Goal: Information Seeking & Learning: Learn about a topic

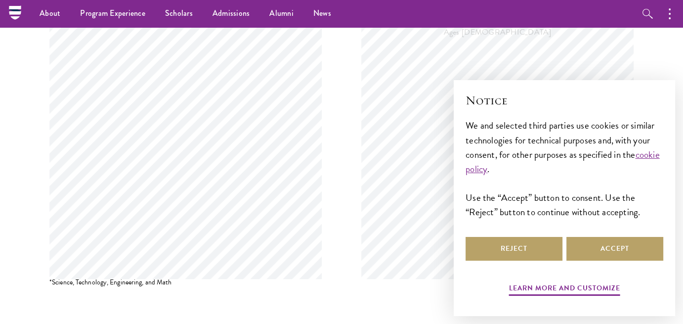
scroll to position [939, 0]
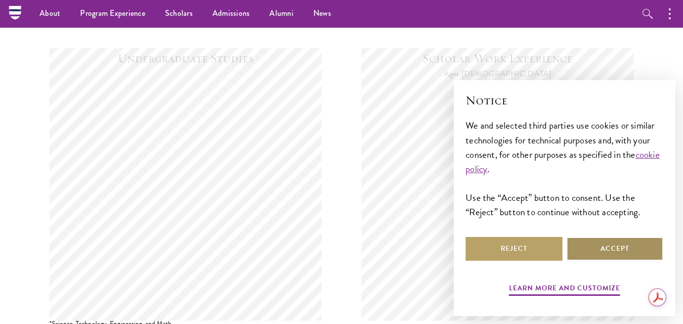
click at [633, 246] on button "Accept" at bounding box center [614, 249] width 97 height 24
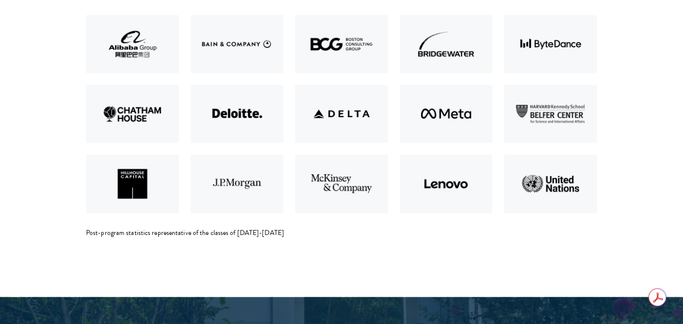
scroll to position [2174, 0]
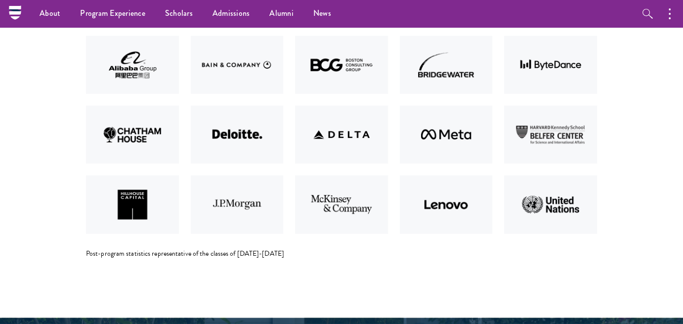
click at [324, 218] on img at bounding box center [341, 204] width 105 height 70
click at [324, 219] on img at bounding box center [341, 204] width 105 height 70
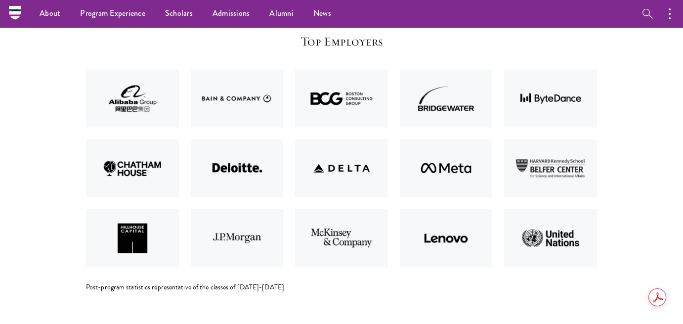
scroll to position [2125, 0]
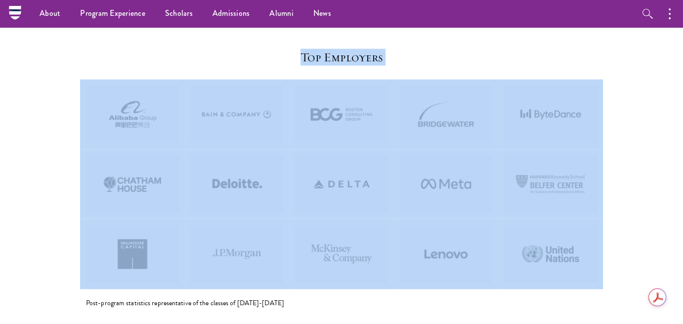
drag, startPoint x: 276, startPoint y: 42, endPoint x: 628, endPoint y: 251, distance: 410.3
click at [628, 251] on section "Top Employers Post-program statistics representative of the classes of [DATE]-[…" at bounding box center [341, 185] width 683 height 363
click at [614, 248] on section "Top Employers Post-program statistics representative of the classes of [DATE]-[…" at bounding box center [341, 185] width 683 height 363
drag, startPoint x: 614, startPoint y: 253, endPoint x: 108, endPoint y: 46, distance: 546.6
click at [108, 46] on section "Top Employers Post-program statistics representative of the classes of [DATE]-[…" at bounding box center [341, 185] width 683 height 363
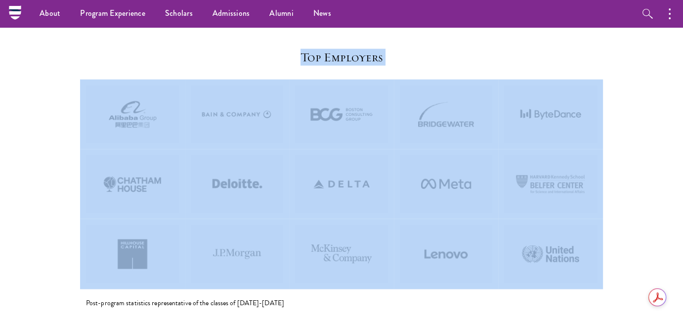
click at [107, 47] on section "Top Employers Post-program statistics representative of the classes of [DATE]-[…" at bounding box center [341, 185] width 683 height 363
drag, startPoint x: 259, startPoint y: 89, endPoint x: 668, endPoint y: 265, distance: 445.5
click at [668, 265] on section "Top Employers Post-program statistics representative of the classes of [DATE]-[…" at bounding box center [341, 185] width 683 height 363
drag, startPoint x: 658, startPoint y: 265, endPoint x: 208, endPoint y: 34, distance: 505.1
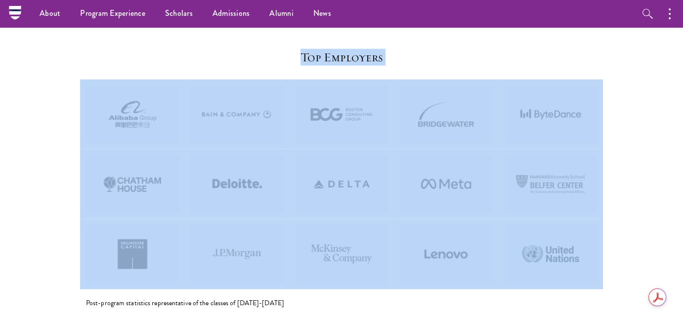
click at [208, 34] on section "Top Employers Post-program statistics representative of the classes of [DATE]-[…" at bounding box center [341, 185] width 683 height 363
click at [199, 44] on section "Top Employers Post-program statistics representative of the classes of [DATE]-[…" at bounding box center [341, 185] width 683 height 363
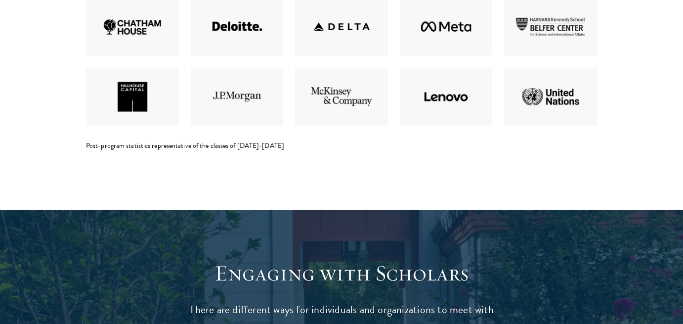
scroll to position [2372, 0]
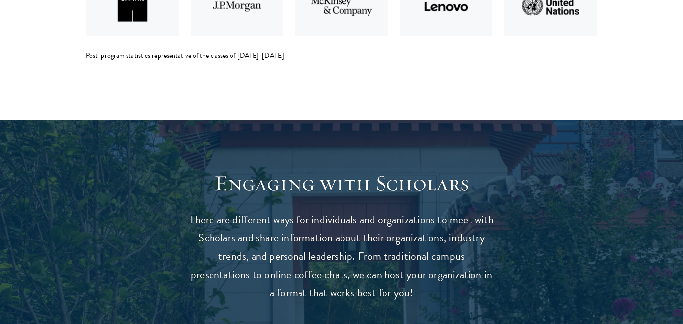
click at [102, 51] on div "Post-program statistics representative of the classes of [DATE]-[DATE]" at bounding box center [341, 56] width 511 height 10
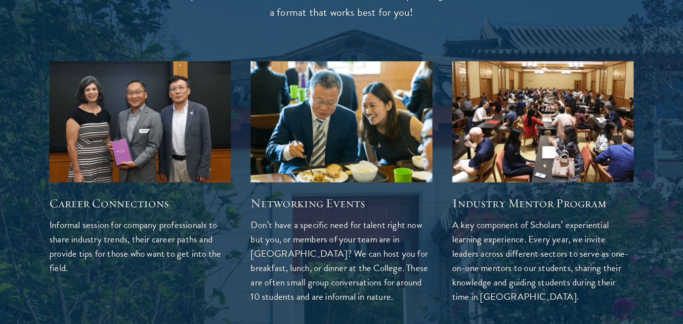
scroll to position [2668, 0]
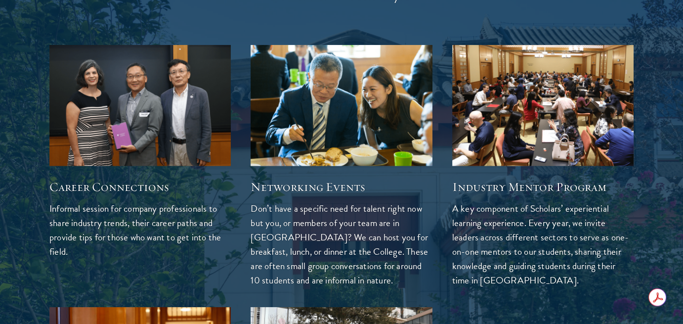
click at [304, 217] on p "Don’t have a specific need for talent right now but you, or members of your tea…" at bounding box center [340, 244] width 181 height 86
click at [305, 216] on p "Don’t have a specific need for talent right now but you, or members of your tea…" at bounding box center [340, 244] width 181 height 86
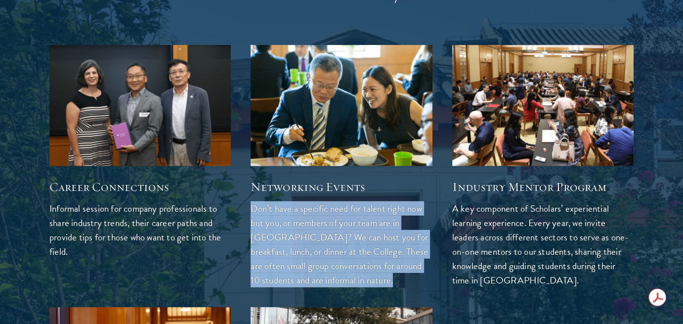
click at [306, 216] on p "Don’t have a specific need for talent right now but you, or members of your tea…" at bounding box center [340, 244] width 181 height 86
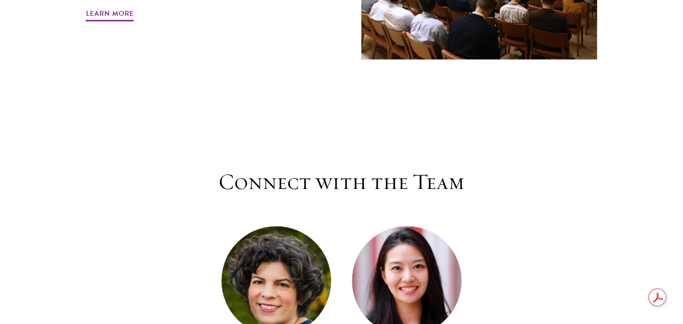
scroll to position [4644, 0]
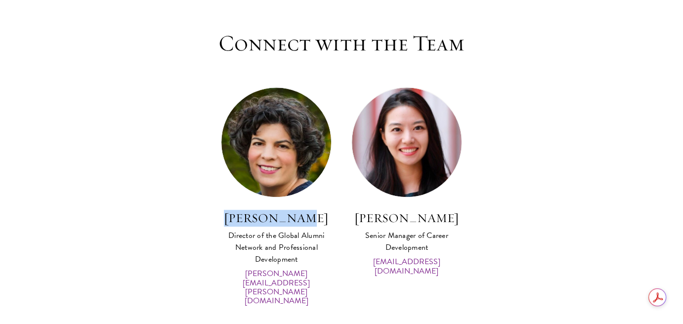
drag, startPoint x: 202, startPoint y: 208, endPoint x: 324, endPoint y: 213, distance: 122.1
click at [324, 213] on div "[PERSON_NAME] Director of the Global Alumni Network and Professional Developmen…" at bounding box center [341, 204] width 521 height 234
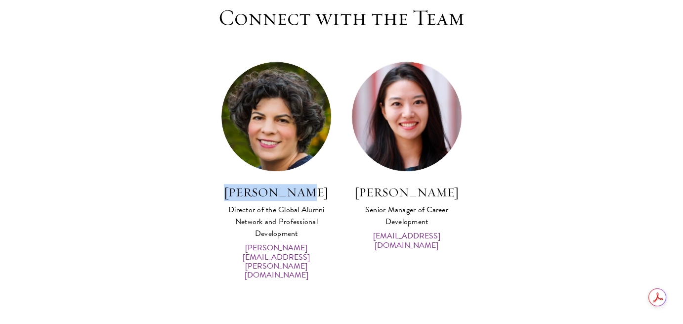
scroll to position [4694, 0]
